Goal: Task Accomplishment & Management: Manage account settings

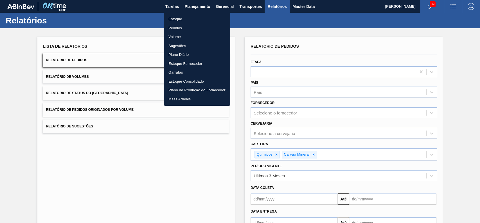
click at [181, 20] on li "Estoque" at bounding box center [197, 19] width 66 height 9
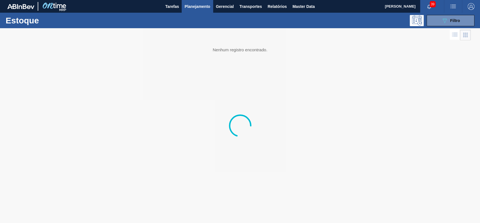
drag, startPoint x: 439, startPoint y: 20, endPoint x: 427, endPoint y: 94, distance: 74.8
click at [439, 20] on button "089F7B8B-B2A5-4AFE-B5C0-19BA573D28AC Filtro" at bounding box center [451, 20] width 48 height 11
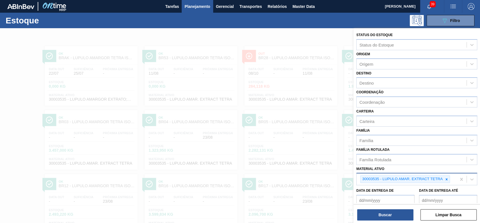
click at [443, 179] on div "30003535 - LUPULO AMAR. EXTRACT TETRA" at bounding box center [402, 178] width 83 height 7
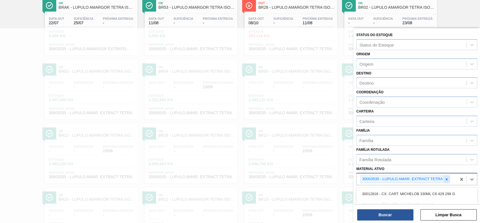
click at [448, 179] on icon at bounding box center [447, 179] width 4 height 4
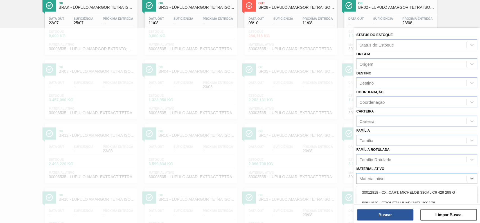
paste ativo "30011108"
type ativo "30011108"
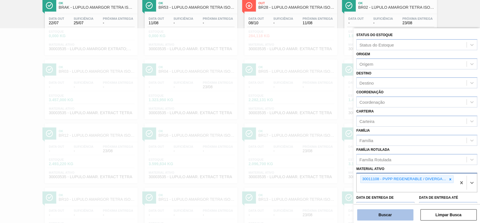
click at [398, 210] on button "Buscar" at bounding box center [385, 214] width 56 height 11
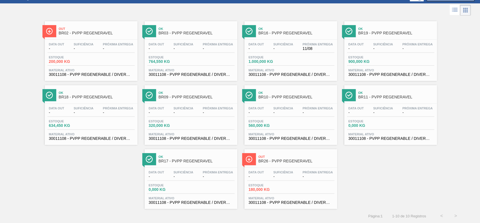
scroll to position [0, 0]
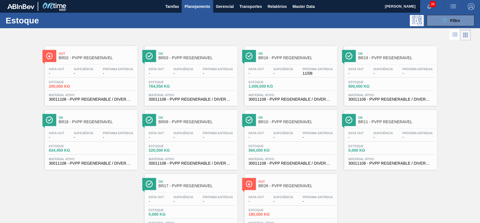
drag, startPoint x: 446, startPoint y: 16, endPoint x: 437, endPoint y: 103, distance: 87.4
click at [446, 16] on button "089F7B8B-B2A5-4AFE-B5C0-19BA573D28AC Filtro" at bounding box center [451, 20] width 48 height 11
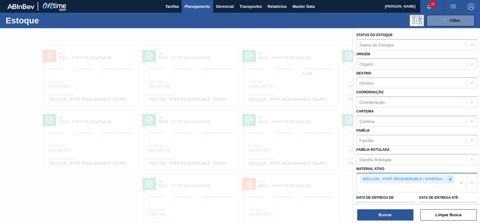
click at [449, 177] on icon at bounding box center [451, 179] width 4 height 4
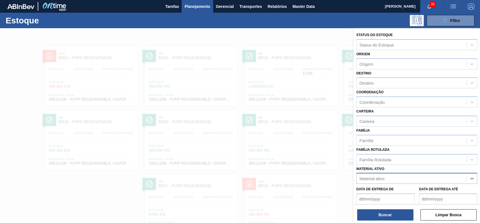
paste ativo "30003422"
type ativo "30003422"
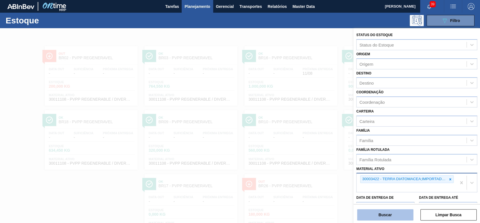
click at [365, 219] on button "Buscar" at bounding box center [385, 214] width 56 height 11
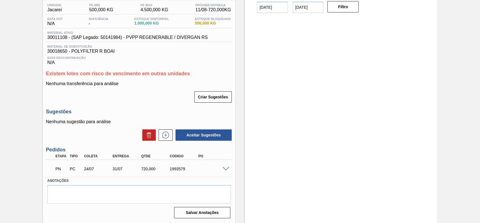
scroll to position [47, 0]
click at [227, 170] on div "PN PC 24/07 31/07 720,000 1993579" at bounding box center [139, 168] width 187 height 14
click at [221, 167] on div at bounding box center [226, 168] width 11 height 4
click at [223, 168] on span at bounding box center [226, 169] width 7 height 4
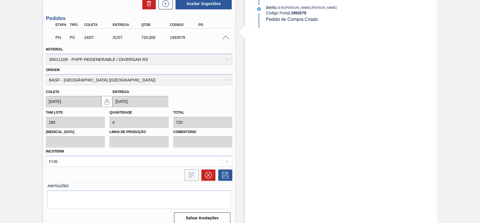
scroll to position [183, 0]
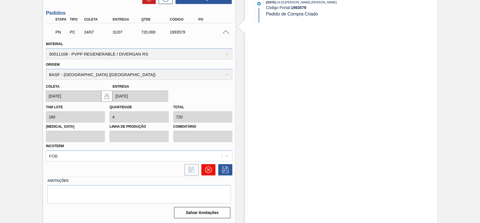
click at [210, 170] on icon at bounding box center [208, 169] width 7 height 7
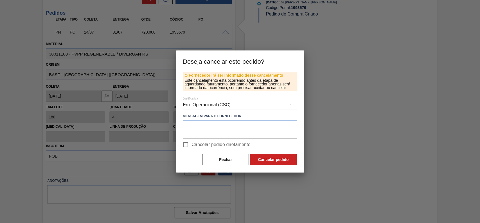
click at [198, 146] on span "Cancelar pedido diretamente" at bounding box center [221, 144] width 59 height 7
click at [192, 146] on input "Cancelar pedido diretamente" at bounding box center [186, 144] width 12 height 12
checkbox input "true"
click at [274, 158] on button "Cancelar pedido" at bounding box center [273, 159] width 47 height 11
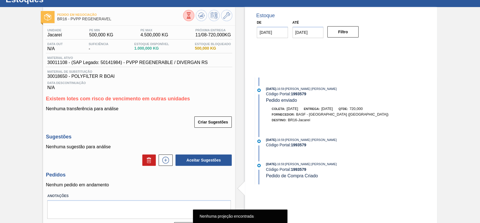
scroll to position [0, 0]
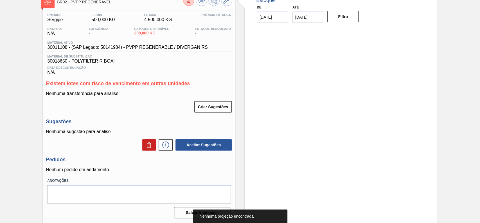
scroll to position [38, 0]
click at [164, 140] on button at bounding box center [166, 144] width 14 height 11
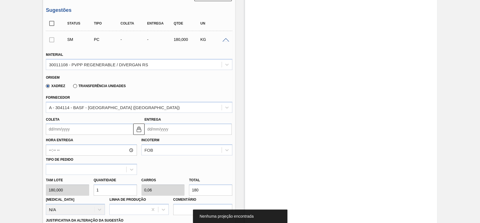
scroll to position [150, 0]
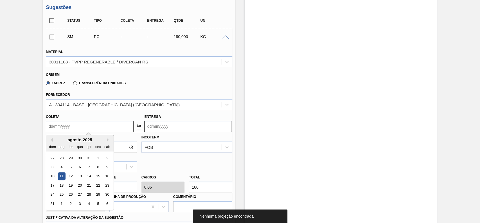
click at [86, 123] on input "Coleta" at bounding box center [89, 125] width 87 height 11
click at [59, 138] on div "agosto 2025" at bounding box center [80, 139] width 68 height 5
click at [88, 177] on div "14" at bounding box center [89, 176] width 8 height 8
type input "[DATE]"
type input "24/08/2025"
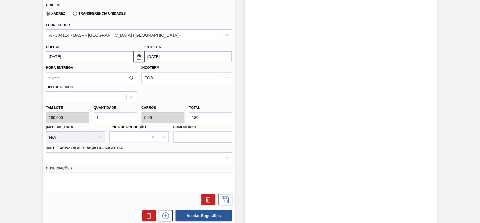
scroll to position [225, 0]
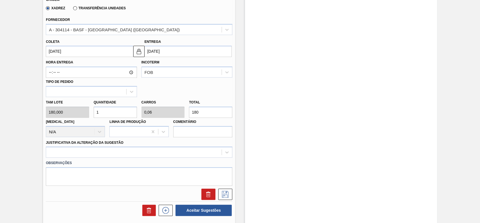
click at [107, 108] on input "1" at bounding box center [115, 111] width 43 height 11
type input "0"
type input "2"
type input "0,12"
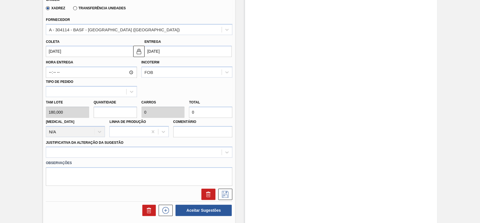
type input "360"
type input "2"
click at [104, 148] on div at bounding box center [139, 151] width 187 height 11
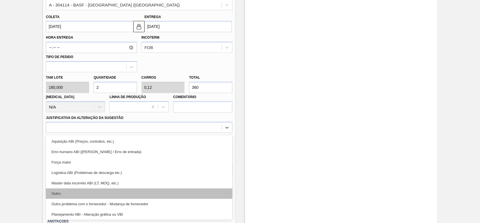
click at [86, 194] on div "Outro" at bounding box center [139, 193] width 187 height 10
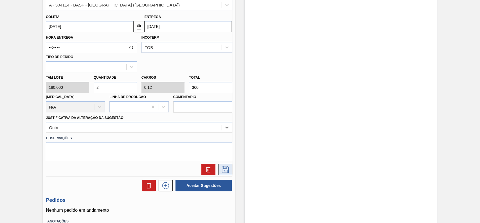
click at [226, 172] on icon at bounding box center [225, 169] width 9 height 7
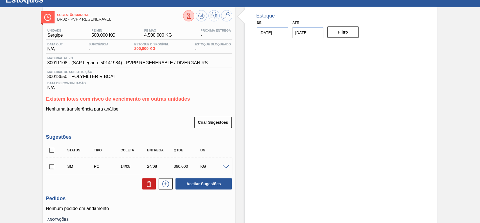
scroll to position [37, 0]
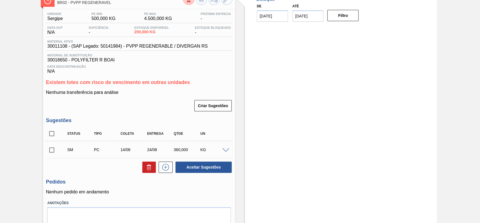
click at [52, 151] on input "checkbox" at bounding box center [52, 150] width 12 height 12
click at [216, 172] on button "Aceitar Sugestões" at bounding box center [204, 166] width 56 height 11
checkbox input "false"
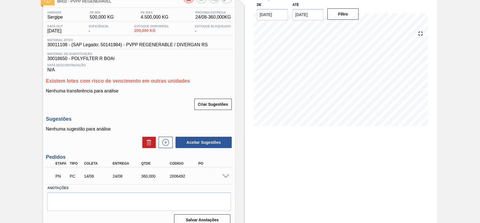
scroll to position [47, 0]
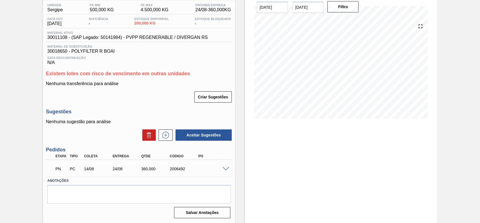
click at [224, 168] on span at bounding box center [226, 169] width 7 height 4
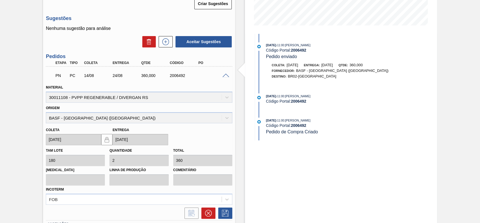
scroll to position [183, 0]
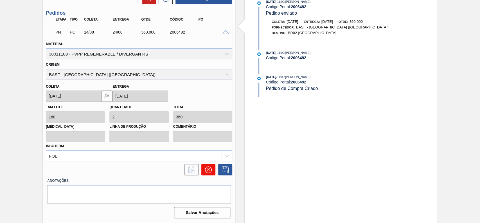
click at [205, 167] on icon at bounding box center [208, 169] width 7 height 7
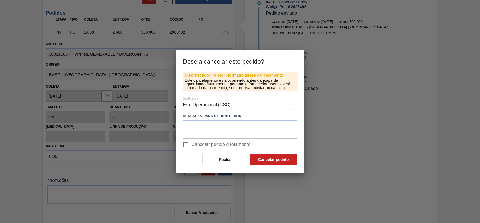
click at [189, 140] on input "Cancelar pedido diretamente" at bounding box center [186, 144] width 12 height 12
checkbox input "true"
click at [218, 161] on button "Fechar" at bounding box center [225, 159] width 47 height 11
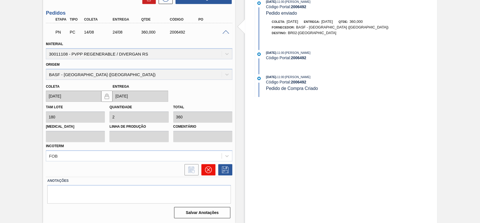
click at [204, 171] on button at bounding box center [209, 169] width 14 height 11
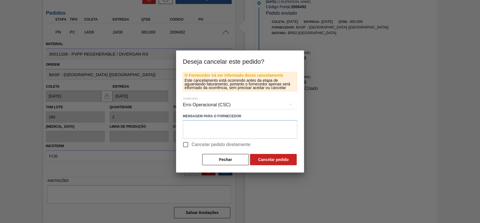
click at [189, 145] on input "Cancelar pedido diretamente" at bounding box center [186, 144] width 12 height 12
checkbox input "true"
click at [275, 159] on button "Cancelar pedido" at bounding box center [273, 159] width 47 height 11
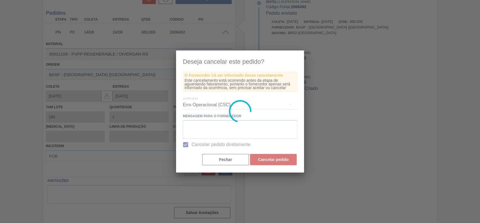
scroll to position [38, 0]
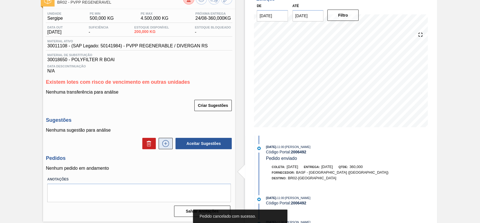
click at [169, 142] on icon at bounding box center [165, 143] width 9 height 7
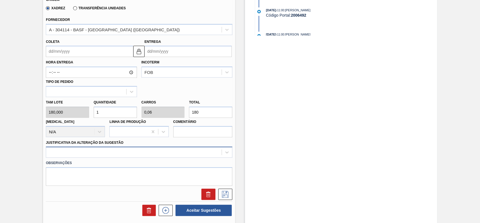
click at [137, 152] on div at bounding box center [139, 151] width 187 height 11
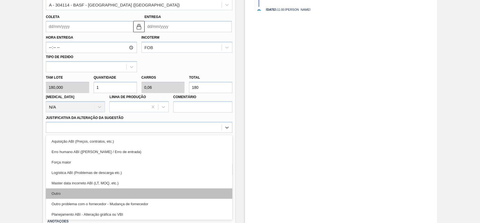
click at [86, 196] on div "Outro" at bounding box center [139, 193] width 187 height 10
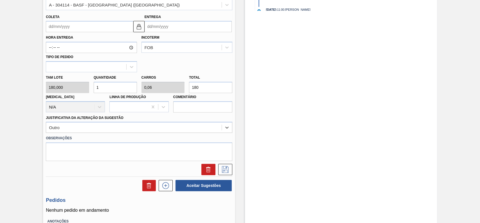
click at [81, 30] on input "Coleta" at bounding box center [89, 26] width 87 height 11
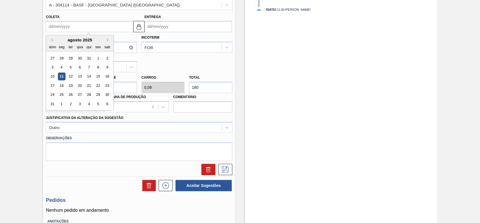
click at [62, 43] on div "dom seg ter qua qui sex sab" at bounding box center [80, 46] width 68 height 9
click at [90, 78] on div "14" at bounding box center [89, 77] width 8 height 8
type input "14/08/2025"
type input "24/08/2025"
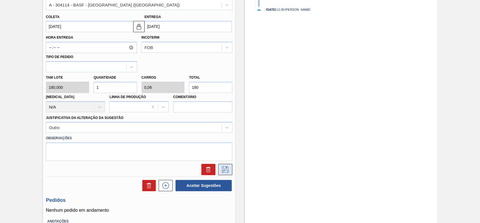
click at [225, 171] on icon at bounding box center [225, 169] width 9 height 7
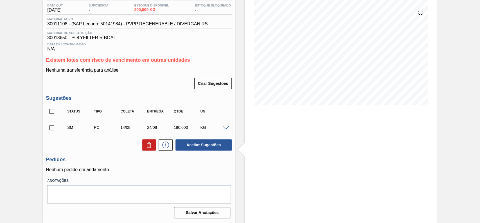
scroll to position [61, 0]
click at [52, 129] on input "checkbox" at bounding box center [52, 128] width 12 height 12
click at [192, 146] on button "Aceitar Sugestões" at bounding box center [204, 144] width 56 height 11
checkbox input "false"
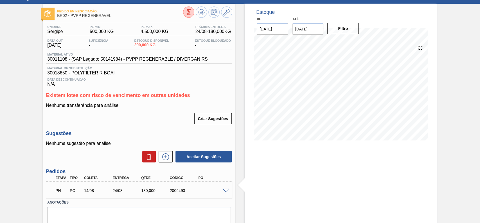
scroll to position [47, 0]
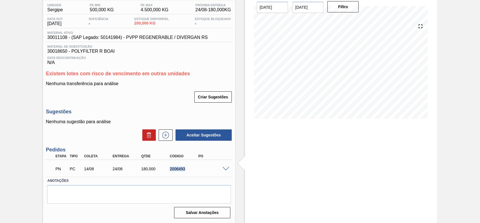
drag, startPoint x: 191, startPoint y: 169, endPoint x: 166, endPoint y: 171, distance: 25.6
click at [166, 171] on div "PN PC 14/08 24/08 180,000 2006493" at bounding box center [138, 167] width 172 height 11
copy div "2006493"
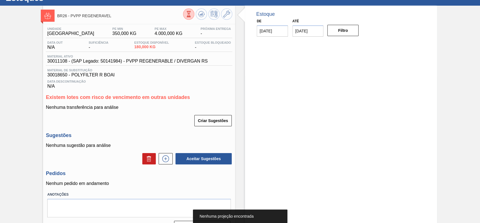
scroll to position [38, 0]
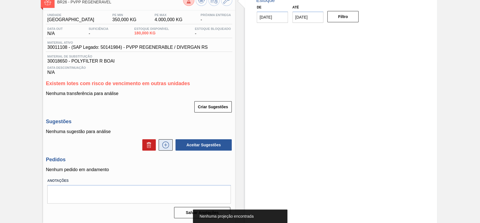
click at [166, 144] on icon at bounding box center [165, 144] width 9 height 7
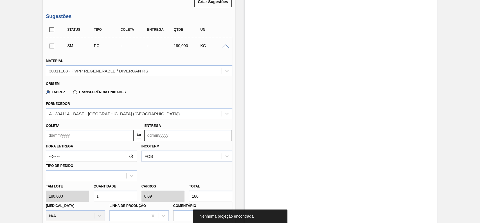
scroll to position [150, 0]
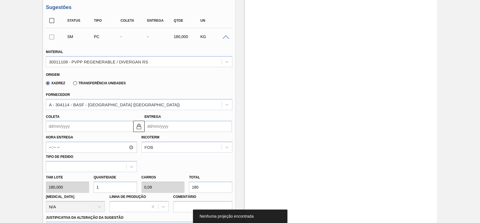
click at [87, 127] on input "Coleta" at bounding box center [89, 125] width 87 height 11
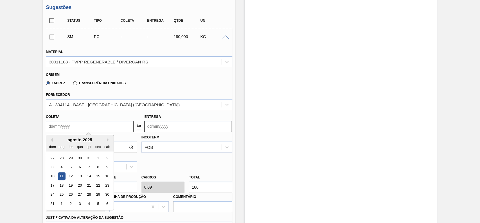
click at [57, 139] on div "agosto 2025" at bounding box center [80, 139] width 68 height 5
click at [88, 178] on div "14" at bounding box center [89, 176] width 8 height 8
type input "14/08/2025"
type input "24/08/2025"
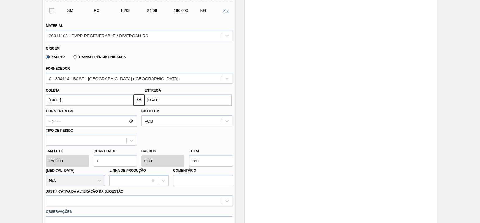
scroll to position [188, 0]
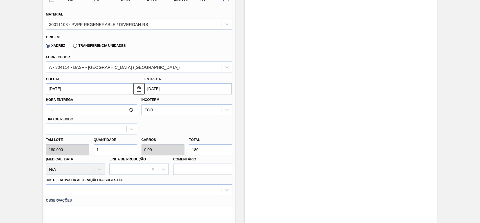
click at [111, 152] on input "1" at bounding box center [115, 149] width 43 height 11
type input "0"
type input "2"
type input "0,18"
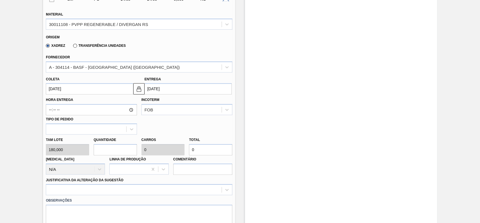
type input "360"
type input "2"
click at [103, 189] on div at bounding box center [139, 189] width 187 height 11
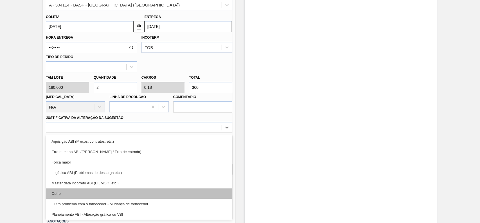
click at [72, 192] on div "Outro" at bounding box center [139, 193] width 187 height 10
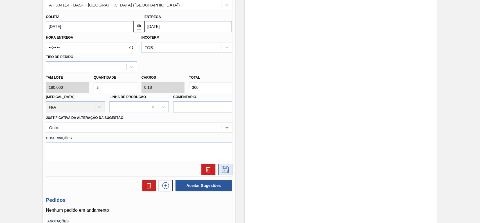
click at [228, 168] on icon at bounding box center [225, 169] width 9 height 7
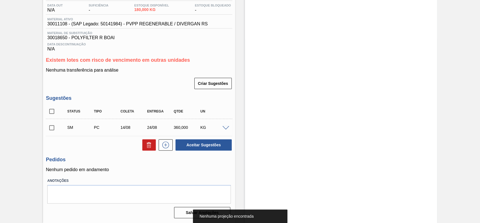
scroll to position [61, 0]
click at [53, 123] on input "checkbox" at bounding box center [52, 128] width 12 height 12
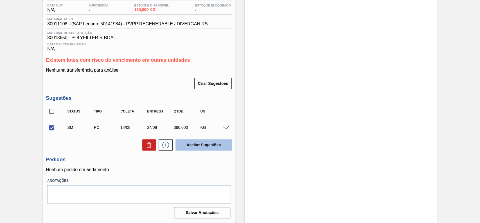
click at [216, 144] on button "Aceitar Sugestões" at bounding box center [204, 144] width 56 height 11
checkbox input "false"
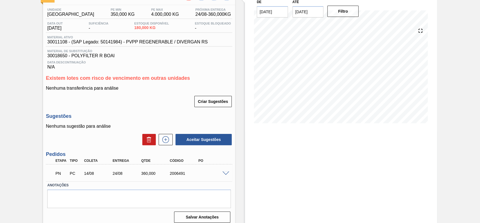
scroll to position [47, 0]
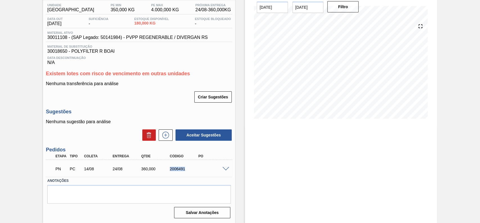
drag, startPoint x: 182, startPoint y: 172, endPoint x: 169, endPoint y: 173, distance: 13.3
click at [169, 173] on div "PN PC 14/08 24/08 360,000 2006491" at bounding box center [138, 167] width 172 height 11
copy div "2006491"
click at [185, 175] on div "PN PC 14/08 24/08 360,000 2006491 Material 30011108 - PVPP REGENERABLE / DIVERG…" at bounding box center [139, 168] width 187 height 17
drag, startPoint x: 176, startPoint y: 173, endPoint x: 169, endPoint y: 173, distance: 6.8
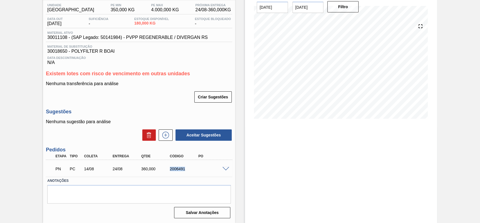
click at [169, 173] on div "PN PC 14/08 24/08 360,000 2006491" at bounding box center [138, 167] width 172 height 11
copy div "2006491"
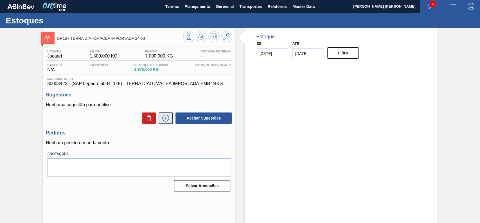
click at [169, 121] on icon at bounding box center [165, 118] width 9 height 7
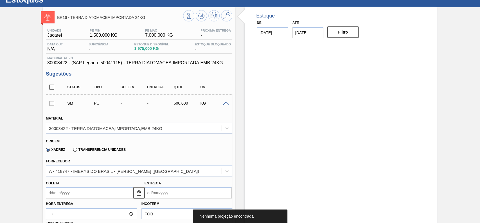
scroll to position [37, 0]
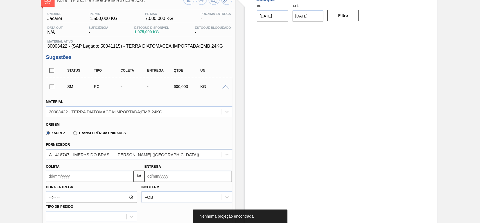
click at [140, 154] on div "A - 418747 - IMERYS DO BRASIL - [PERSON_NAME] ([GEOGRAPHIC_DATA])" at bounding box center [124, 154] width 150 height 5
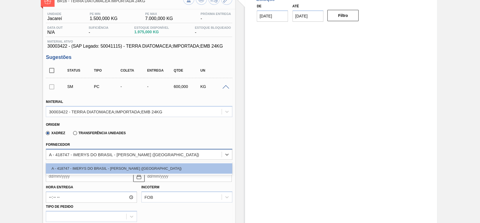
click at [142, 156] on div "A - 418747 - IMERYS DO BRASIL - [PERSON_NAME] ([GEOGRAPHIC_DATA])" at bounding box center [124, 154] width 150 height 5
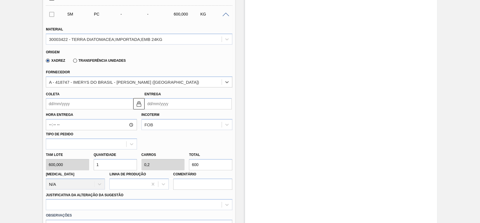
scroll to position [113, 0]
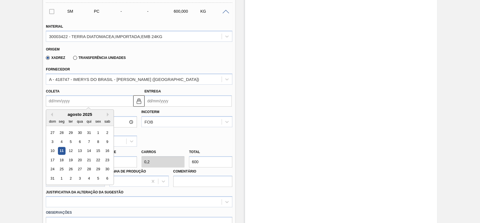
click at [100, 104] on input "Coleta" at bounding box center [89, 100] width 87 height 11
click at [74, 118] on div "dom seg ter qua qui sex sab" at bounding box center [80, 121] width 68 height 9
click at [88, 154] on div "14" at bounding box center [89, 151] width 8 height 8
type input "[DATE]"
type input "21/08/2025"
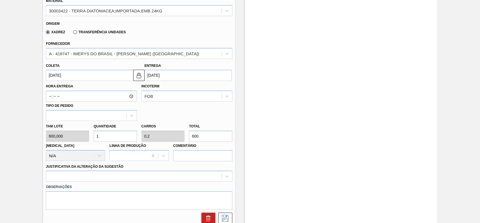
scroll to position [150, 0]
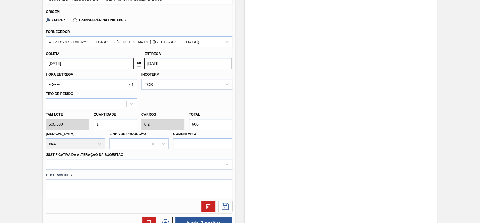
click at [126, 124] on input "1" at bounding box center [115, 123] width 43 height 11
type input "0"
type input "2"
type input "0,4"
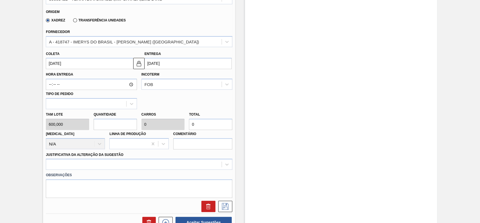
type input "1.200"
type input "2"
click at [86, 168] on div at bounding box center [139, 163] width 187 height 11
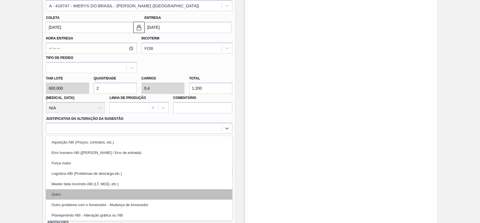
click at [80, 191] on div "Outro" at bounding box center [139, 194] width 187 height 10
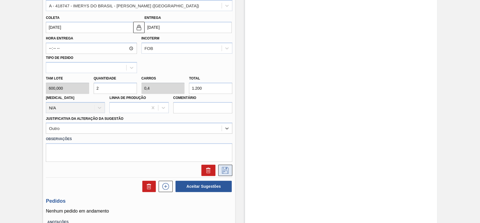
click at [223, 168] on icon at bounding box center [225, 170] width 7 height 7
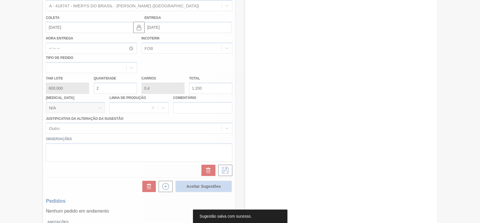
scroll to position [19, 0]
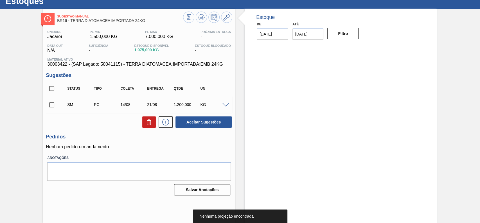
click at [52, 105] on input "checkbox" at bounding box center [52, 105] width 12 height 12
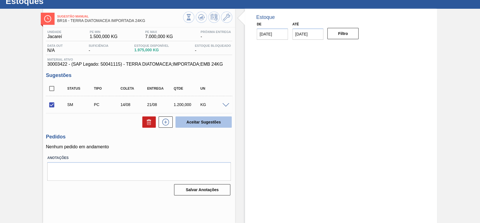
click at [198, 120] on button "Aceitar Sugestões" at bounding box center [204, 121] width 56 height 11
checkbox input "false"
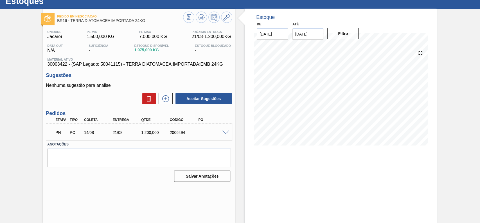
click at [223, 130] on span at bounding box center [226, 132] width 7 height 4
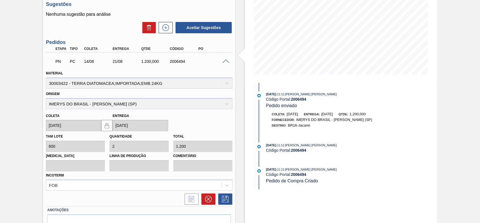
scroll to position [45, 0]
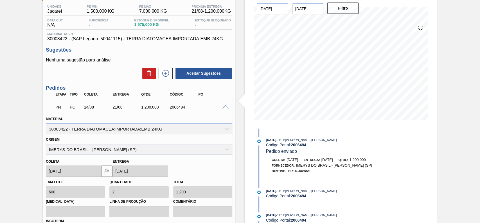
click at [225, 107] on span at bounding box center [226, 107] width 7 height 4
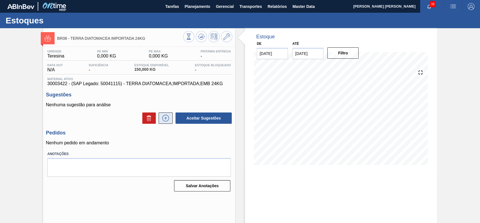
click at [167, 118] on icon at bounding box center [165, 118] width 9 height 7
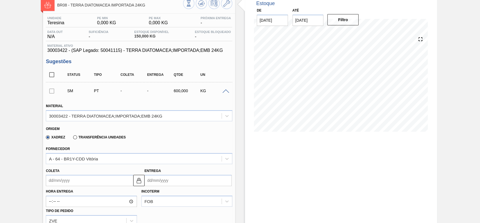
scroll to position [75, 0]
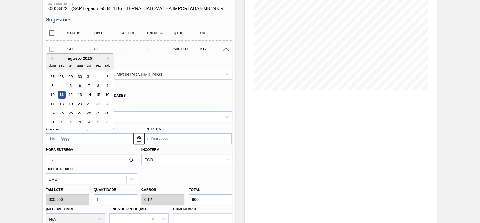
click at [79, 142] on input "Coleta" at bounding box center [89, 138] width 87 height 11
click at [106, 153] on label "Hora Entrega" at bounding box center [91, 150] width 91 height 8
click at [106, 154] on input "Hora Entrega" at bounding box center [91, 159] width 91 height 11
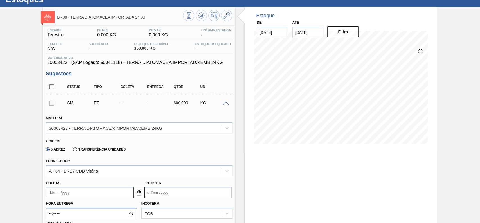
scroll to position [37, 0]
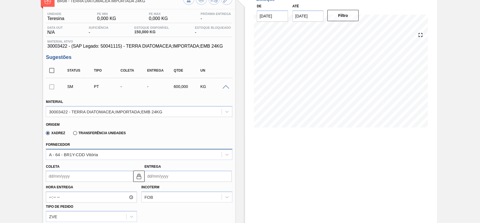
click at [133, 156] on div "A - 64 - BR1Y-CDD Vitória" at bounding box center [134, 154] width 176 height 8
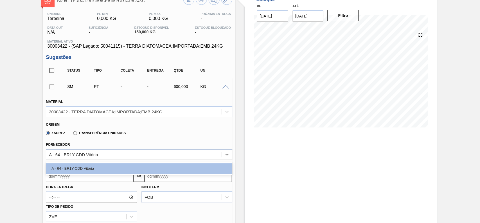
click at [128, 152] on div "A - 64 - BR1Y-CDD Vitória" at bounding box center [134, 154] width 176 height 8
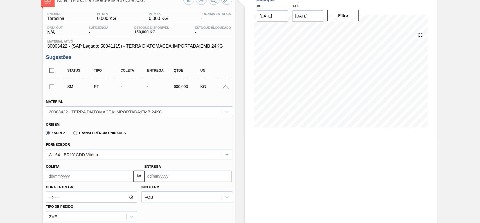
click at [165, 140] on div "Fornecedor Select is focused ,type to refine list, press Down to open the menu,…" at bounding box center [139, 149] width 191 height 21
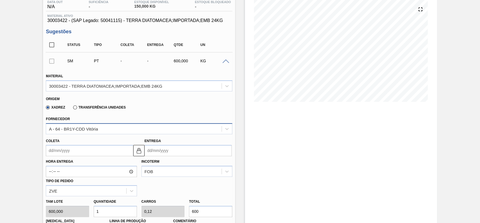
scroll to position [75, 0]
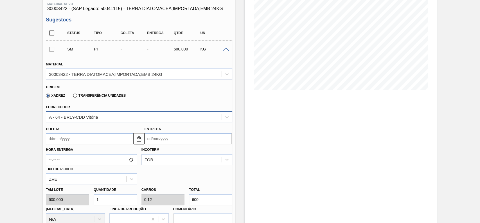
click at [120, 118] on div "A - 64 - BR1Y-CDD Vitória" at bounding box center [134, 117] width 176 height 8
click at [147, 113] on div "A - 64 - BR1Y-CDD Vitória" at bounding box center [134, 117] width 176 height 8
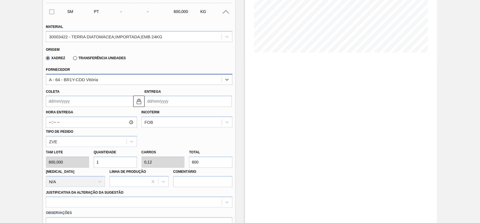
scroll to position [0, 0]
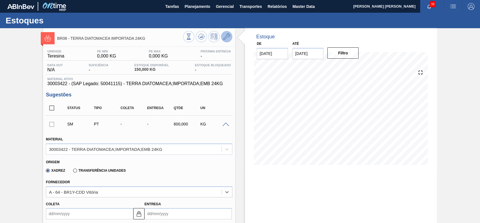
click at [230, 39] on icon at bounding box center [226, 36] width 7 height 7
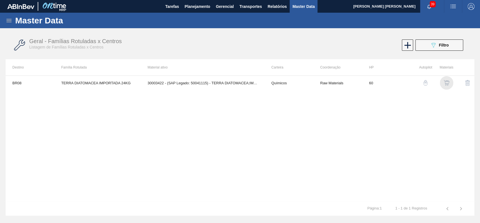
click at [448, 82] on img "button" at bounding box center [447, 83] width 6 height 6
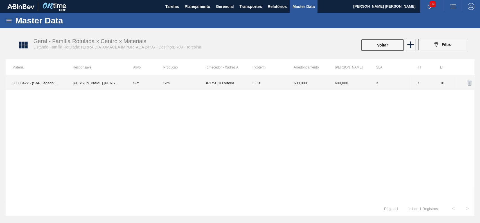
click at [231, 82] on td "BR1Y-CDD Vitória" at bounding box center [225, 83] width 41 height 14
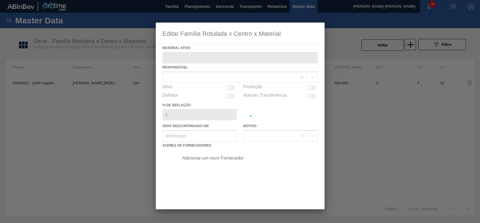
type ativo "30003422 - (SAP Legado: 50041115) - TERRA DIATOMACEA;IMPORTADA;EMB 24KG"
checkbox input "true"
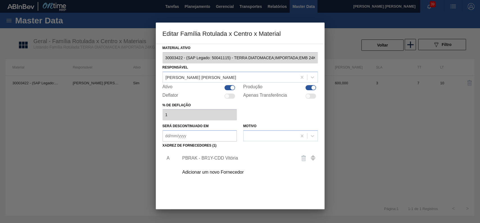
click at [223, 174] on div "Adicionar um novo Fornecedor" at bounding box center [237, 171] width 110 height 5
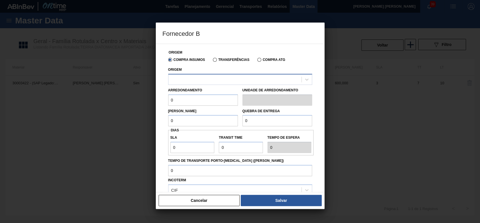
click at [207, 84] on div at bounding box center [240, 79] width 144 height 11
click at [212, 80] on div at bounding box center [235, 79] width 133 height 8
click at [219, 61] on label "Transferências" at bounding box center [231, 60] width 37 height 4
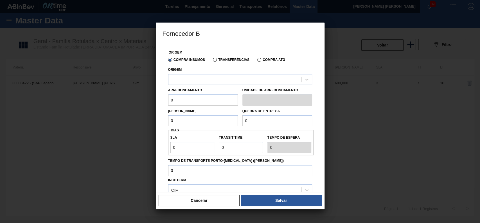
click at [212, 61] on input "Transferências" at bounding box center [212, 61] width 0 height 0
click at [259, 60] on label "Compra ATG" at bounding box center [272, 60] width 28 height 4
click at [257, 61] on input "Compra ATG" at bounding box center [257, 61] width 0 height 0
click at [179, 61] on label "Compra Insumos" at bounding box center [186, 60] width 37 height 4
click at [167, 61] on input "Compra Insumos" at bounding box center [167, 61] width 0 height 0
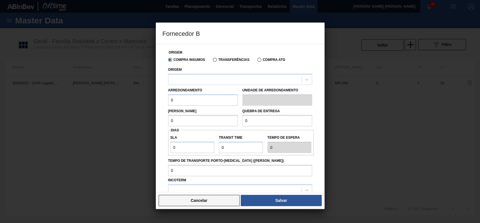
click at [213, 200] on button "Cancelar" at bounding box center [199, 199] width 81 height 11
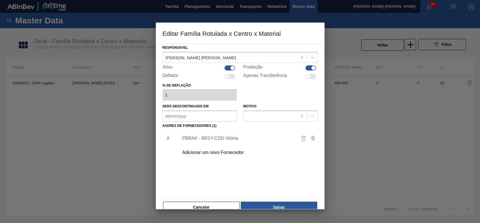
scroll to position [31, 0]
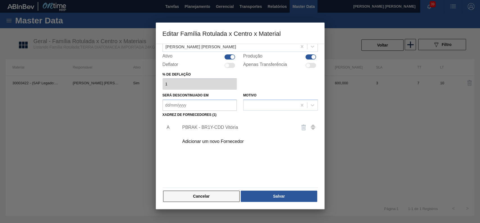
click at [219, 194] on button "Cancelar" at bounding box center [201, 195] width 77 height 11
